Goal: Transaction & Acquisition: Purchase product/service

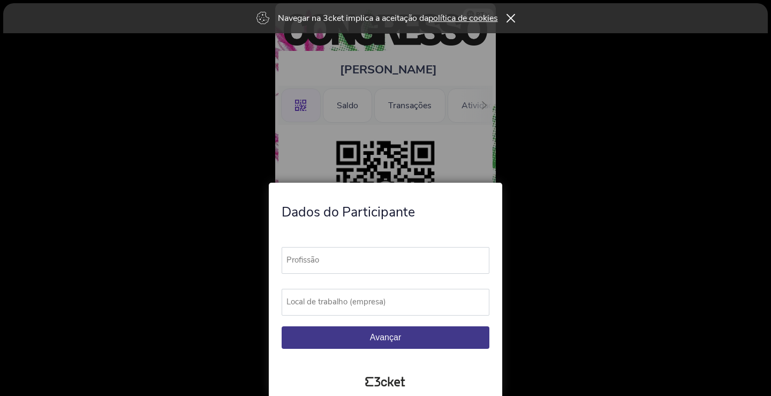
click at [381, 259] on label "Profissão" at bounding box center [390, 260] width 217 height 26
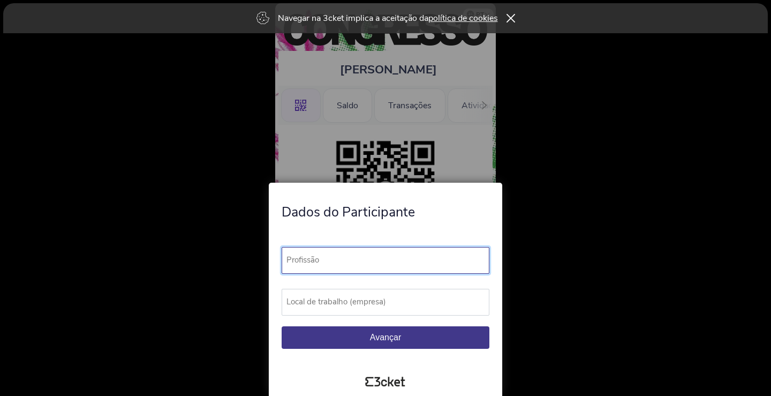
click at [381, 259] on input "Profissão" at bounding box center [386, 260] width 208 height 27
type input "p"
type input "Pasteleiro"
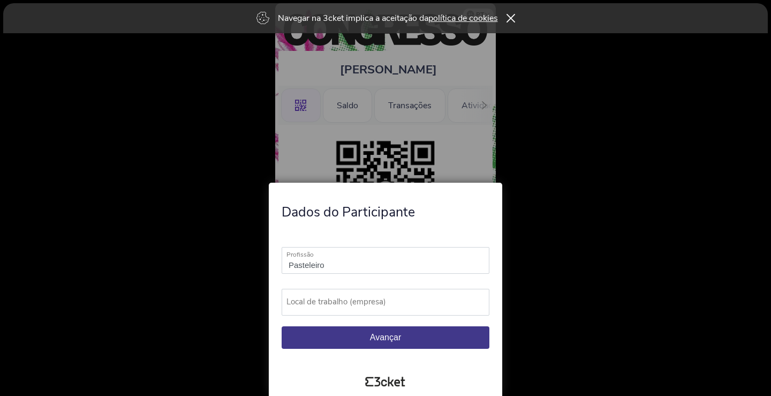
click at [390, 302] on label "Local de trabalho (empresa)" at bounding box center [390, 301] width 217 height 26
click at [390, 302] on input "Local de trabalho (empresa)" at bounding box center [386, 301] width 208 height 27
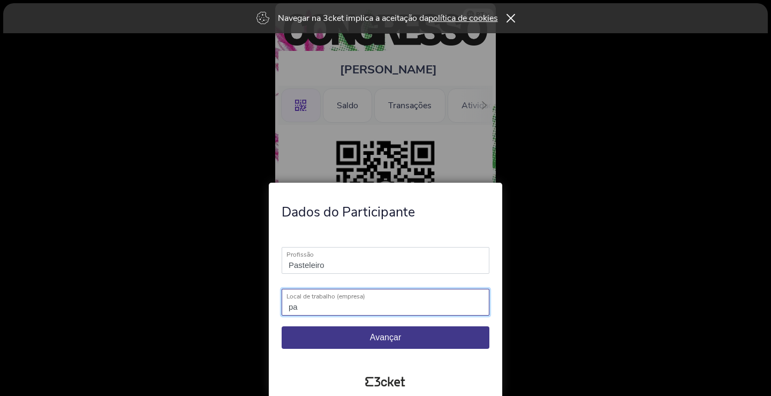
type input "p"
type input "Padaria da Né"
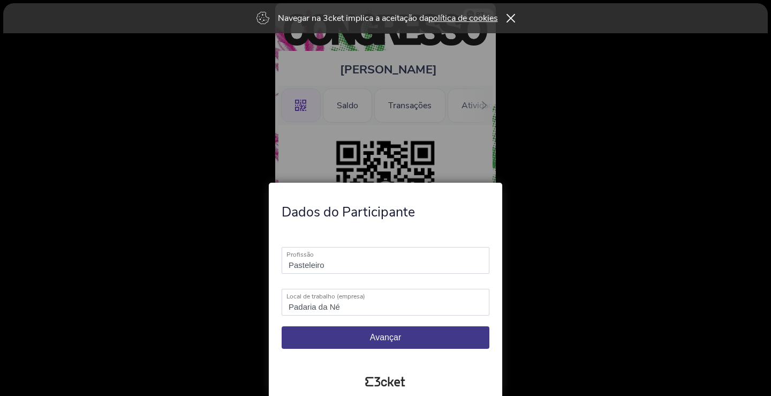
click at [427, 343] on button "Avançar" at bounding box center [386, 337] width 208 height 22
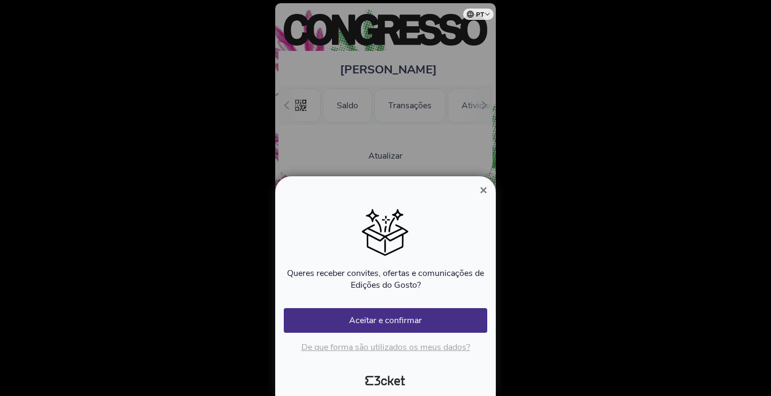
scroll to position [0, 96]
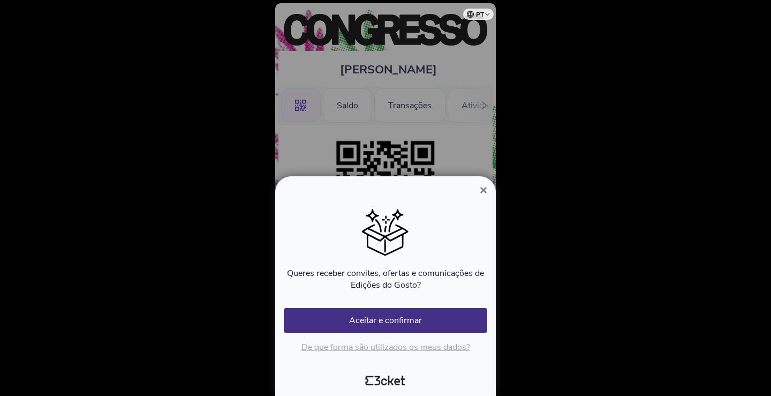
click at [483, 188] on span "×" at bounding box center [483, 190] width 7 height 14
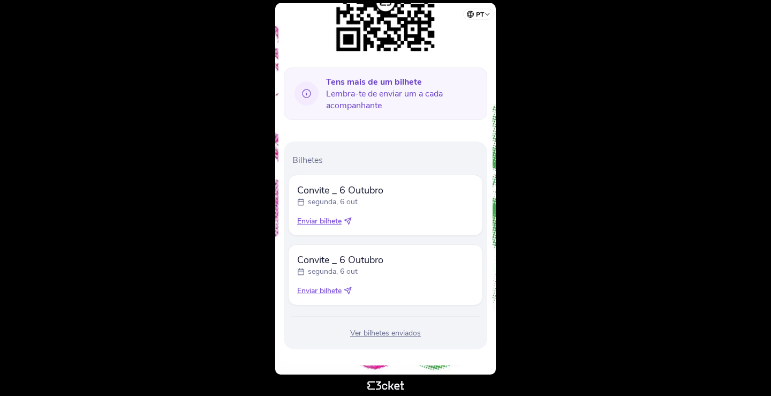
scroll to position [189, 0]
